Goal: Information Seeking & Learning: Learn about a topic

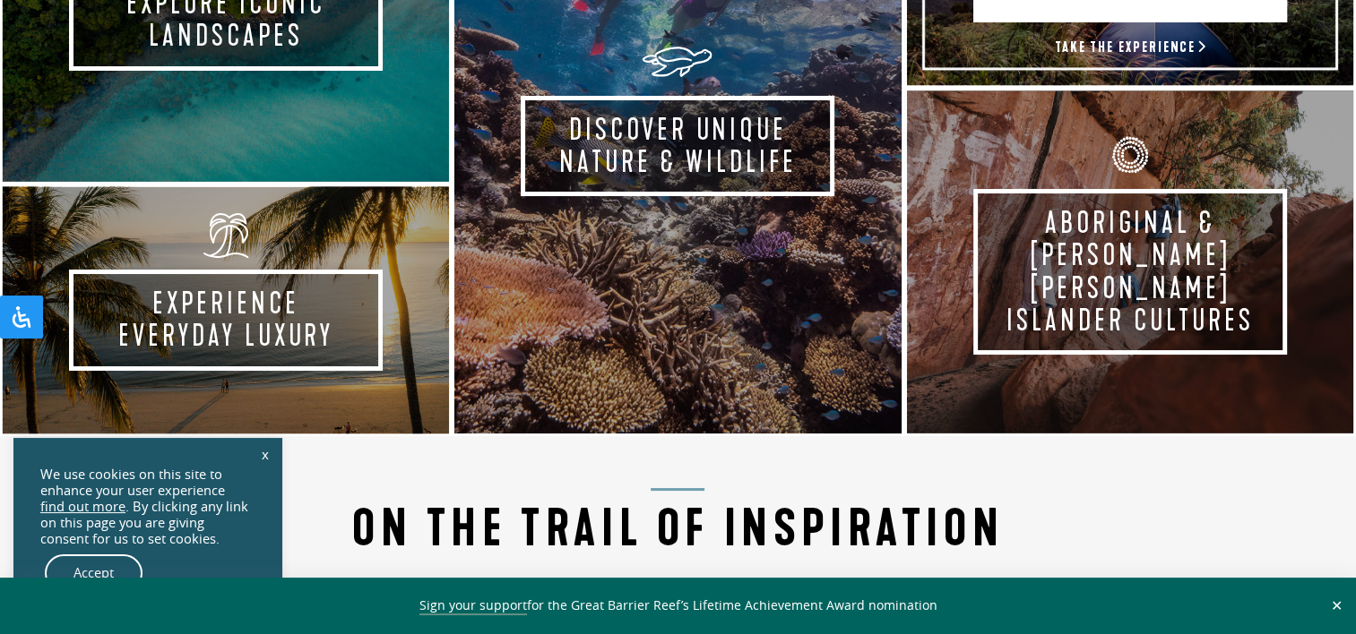
scroll to position [1165, 0]
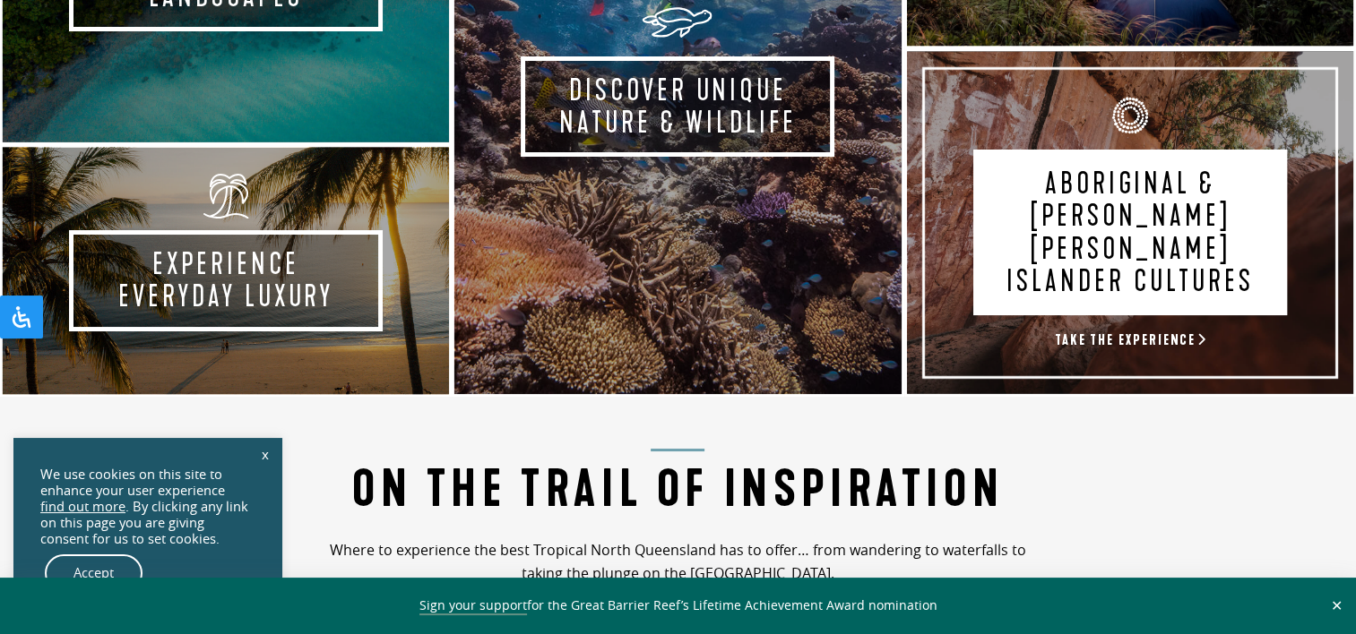
click at [1205, 320] on link "Aboriginal & [PERSON_NAME] [PERSON_NAME] Islander Cultures Take the experience" at bounding box center [1130, 222] width 452 height 349
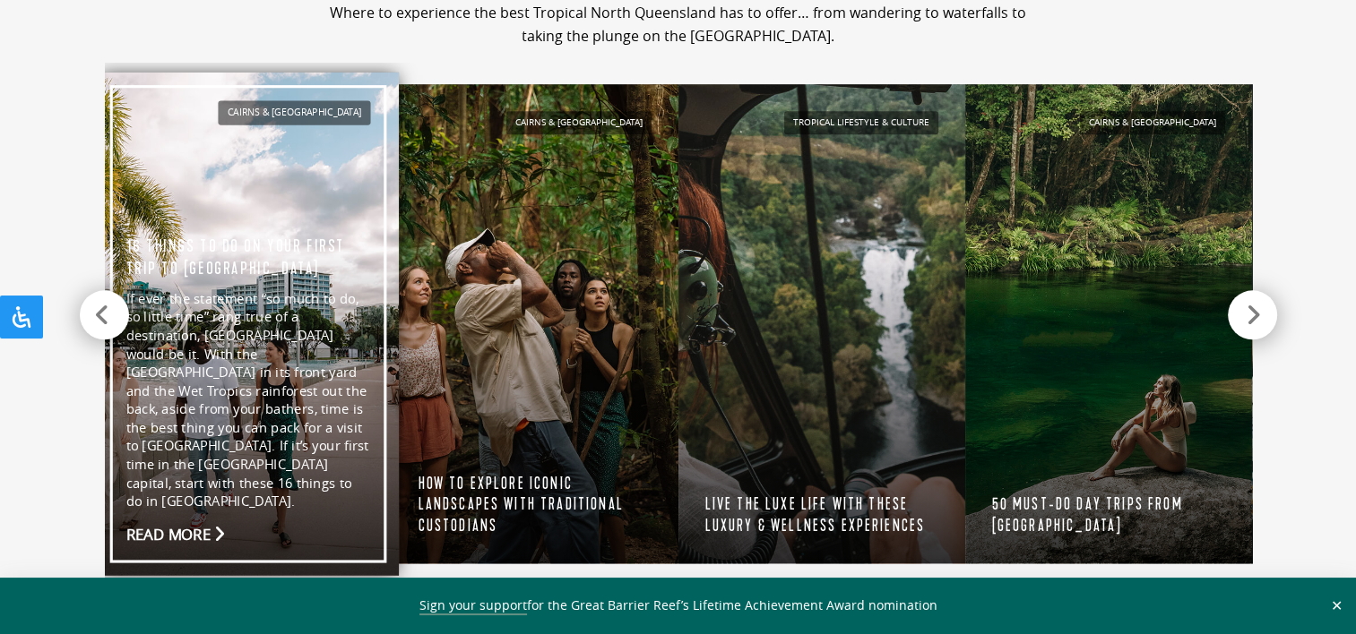
click at [194, 527] on link "Cairns & [GEOGRAPHIC_DATA] 16 things to do on your first trip to [GEOGRAPHIC_DA…" at bounding box center [248, 325] width 301 height 504
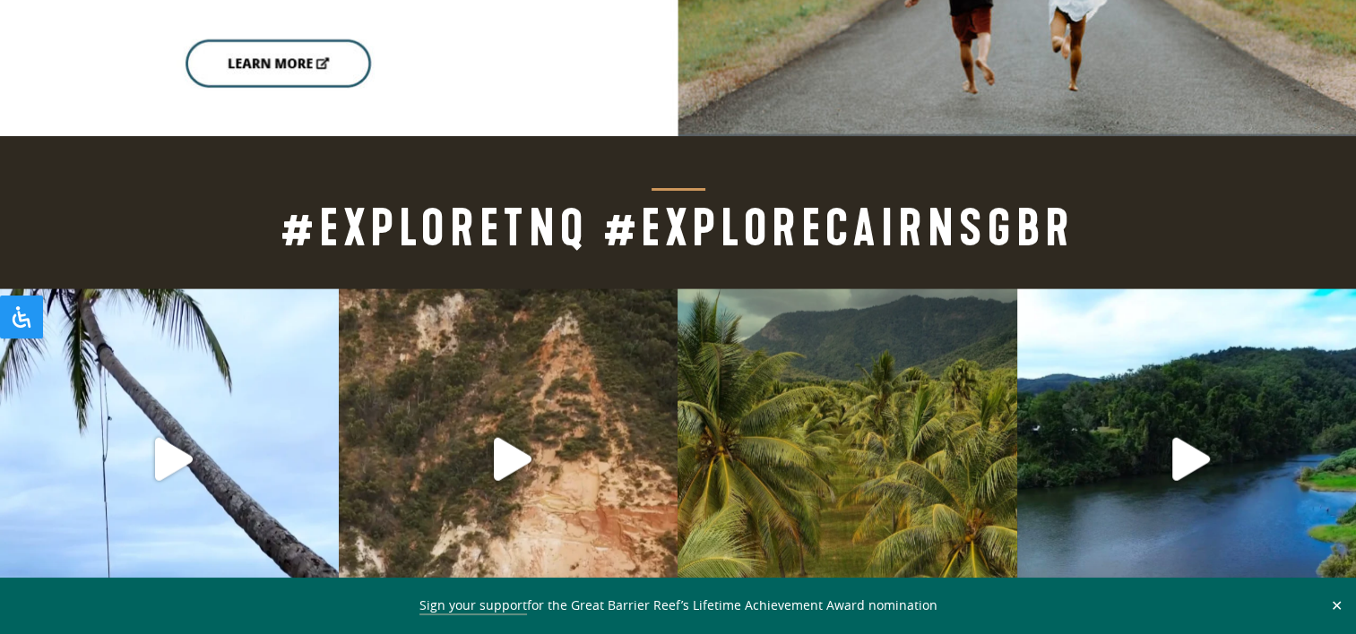
scroll to position [3943, 0]
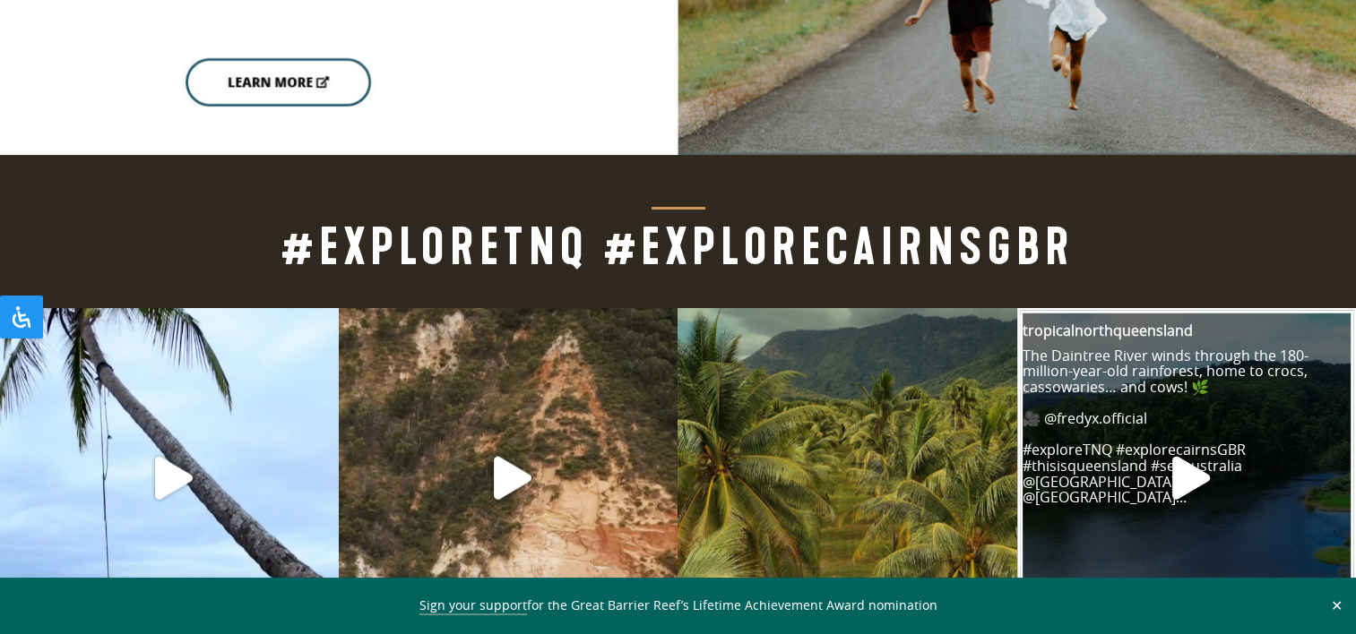
click at [1194, 457] on icon "Play" at bounding box center [1191, 478] width 38 height 43
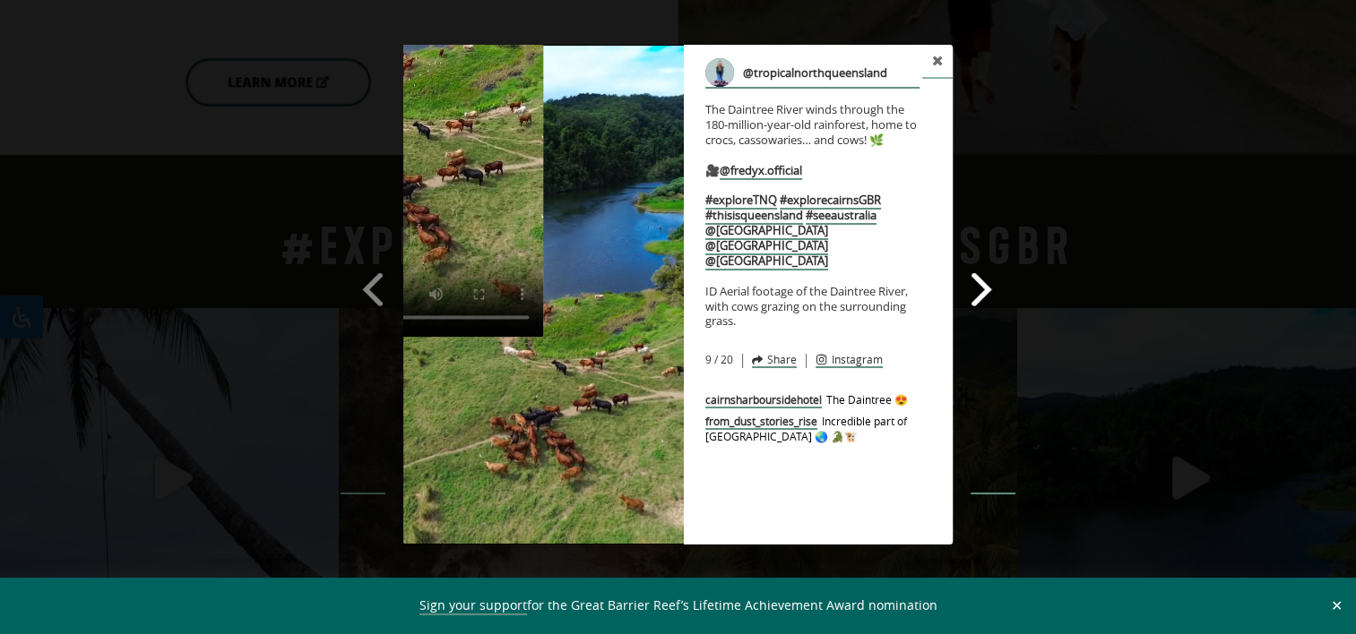
click at [985, 287] on span at bounding box center [982, 289] width 30 height 40
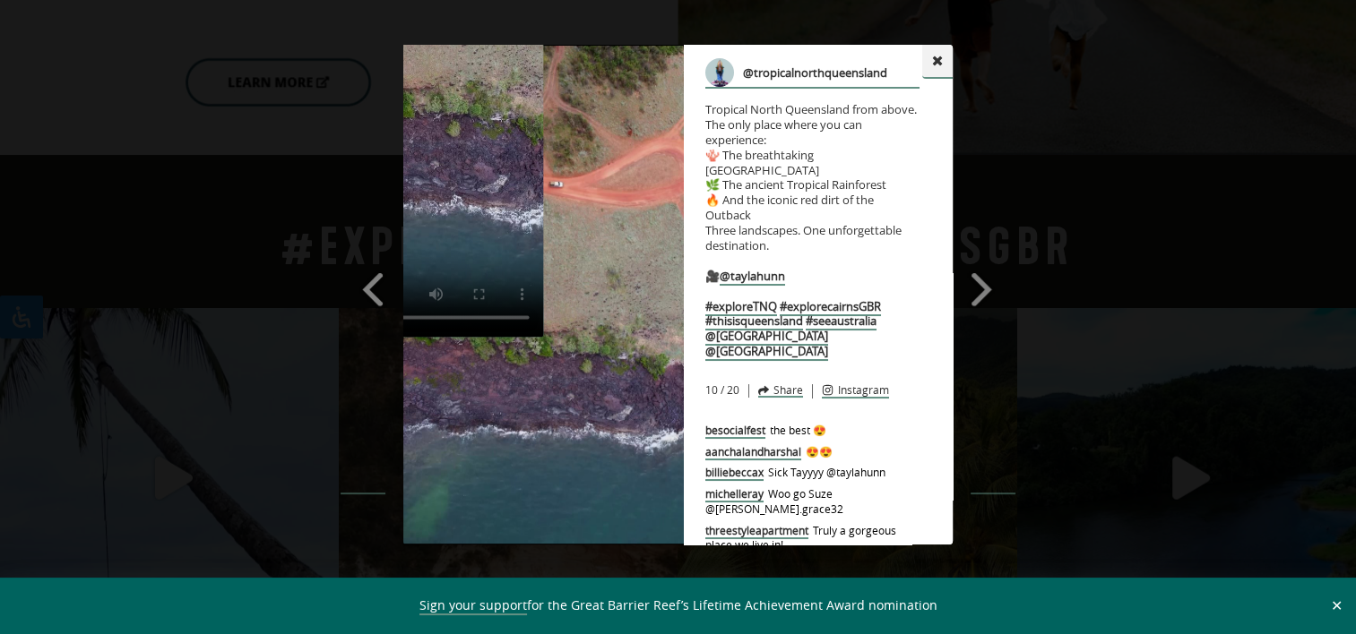
click at [940, 57] on icon at bounding box center [938, 61] width 10 height 10
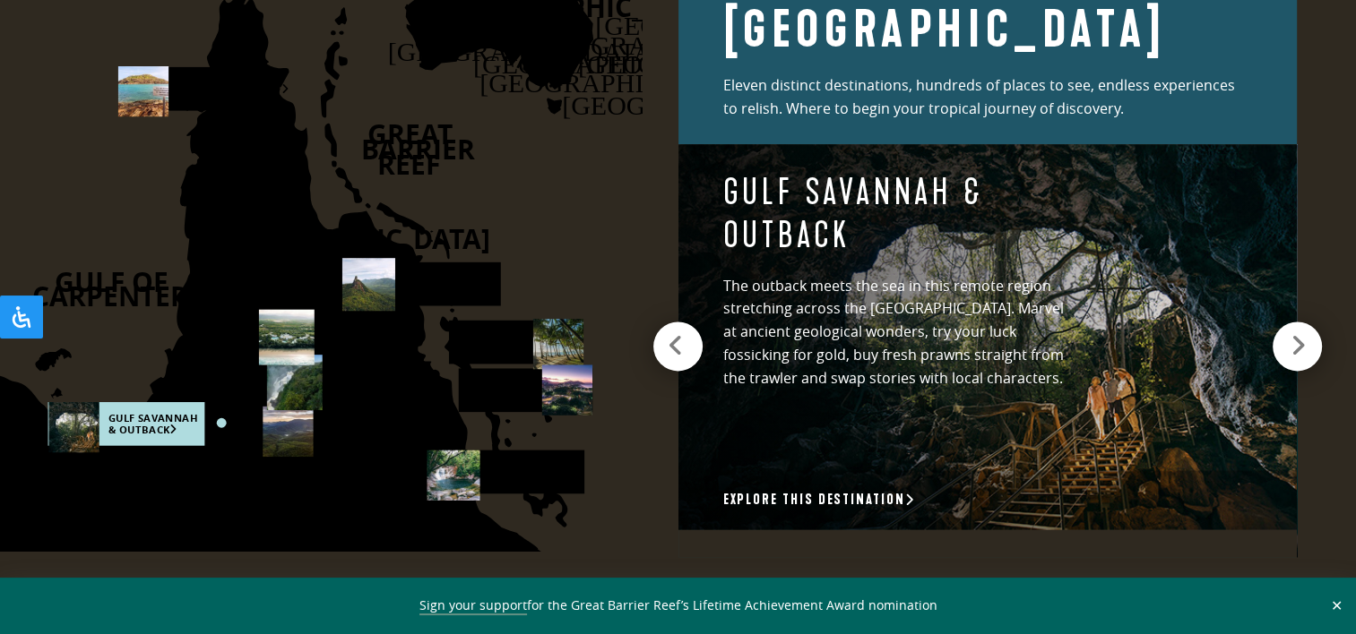
scroll to position [2599, 0]
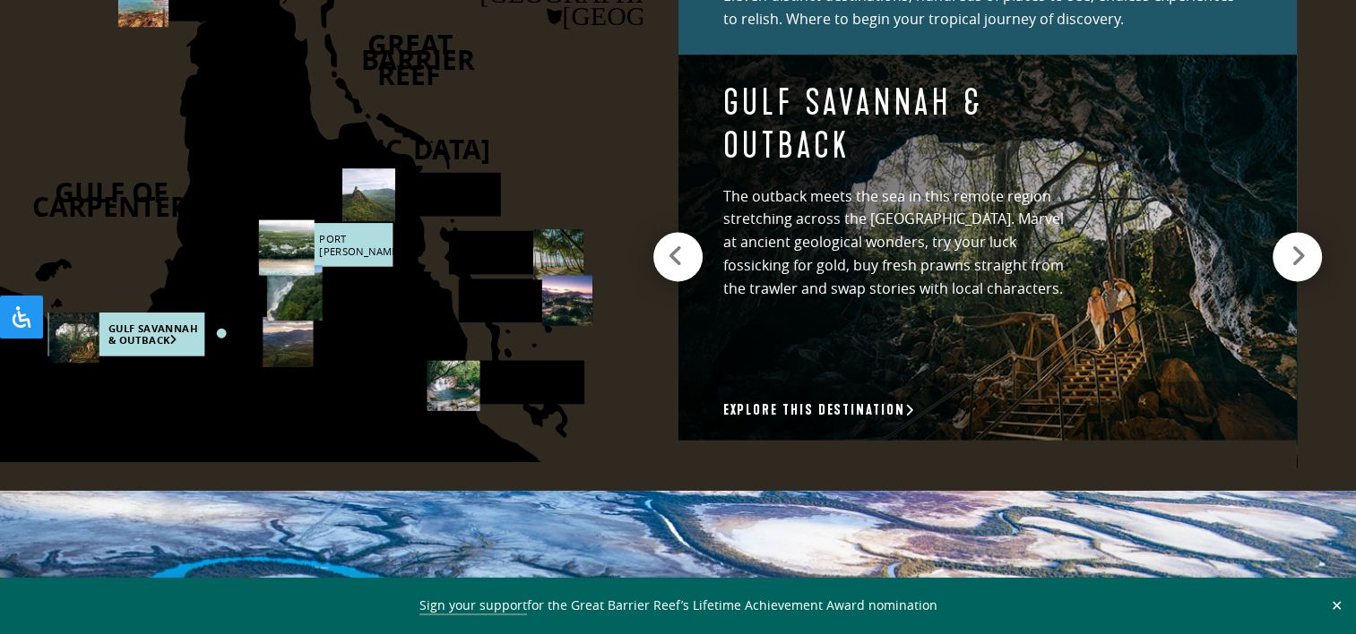
click at [371, 246] on rect at bounding box center [325, 245] width 134 height 44
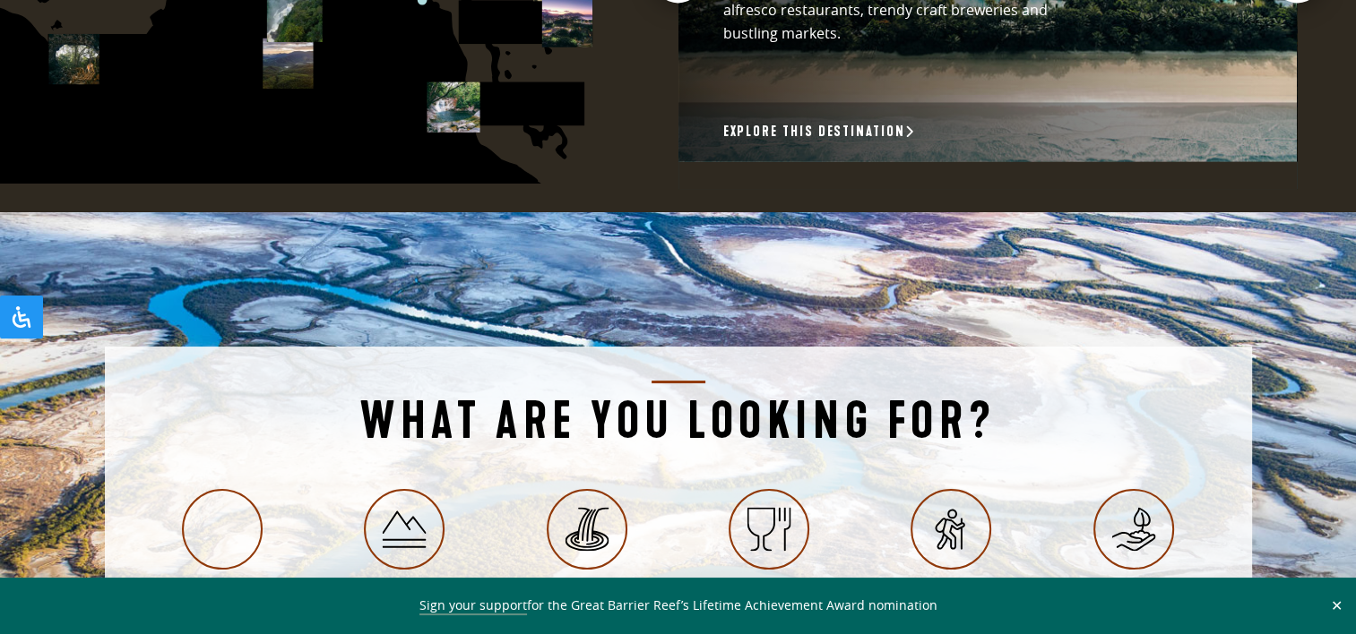
scroll to position [2689, 0]
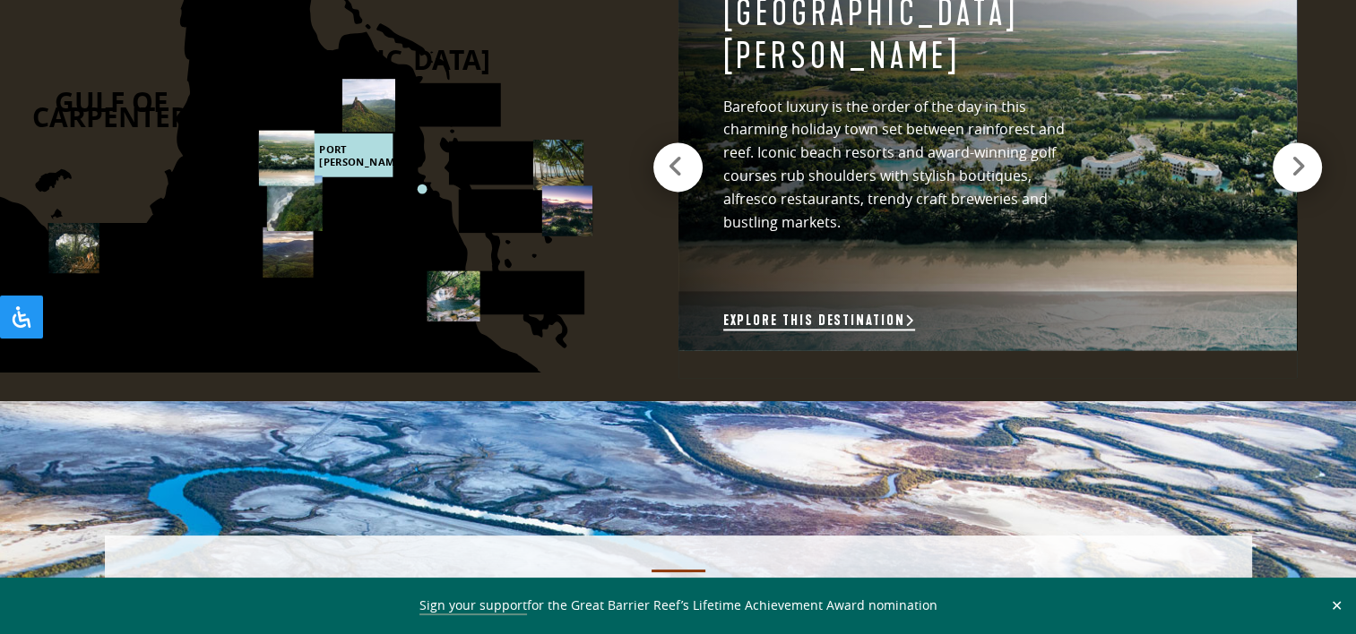
click at [832, 315] on link "Explore this destination" at bounding box center [819, 321] width 192 height 19
